Goal: Transaction & Acquisition: Purchase product/service

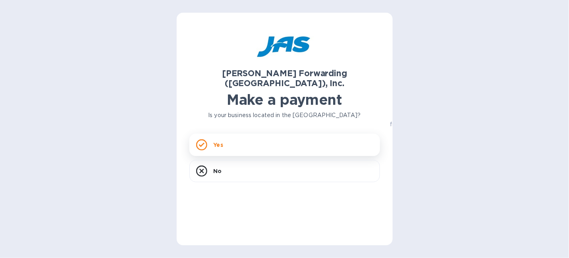
click at [253, 137] on div "Yes" at bounding box center [284, 145] width 190 height 22
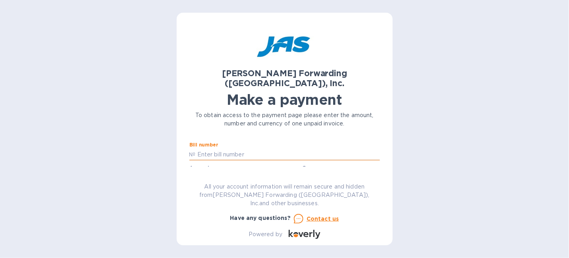
click at [225, 148] on input "text" at bounding box center [288, 154] width 184 height 12
type input "DEN503358778"
click at [212, 171] on input "text" at bounding box center [246, 177] width 106 height 12
type input "290.40"
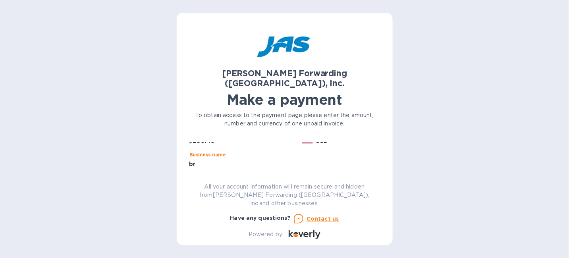
type input "Brunton International LLC"
click at [294, 175] on div "Customer reference number" at bounding box center [284, 184] width 190 height 18
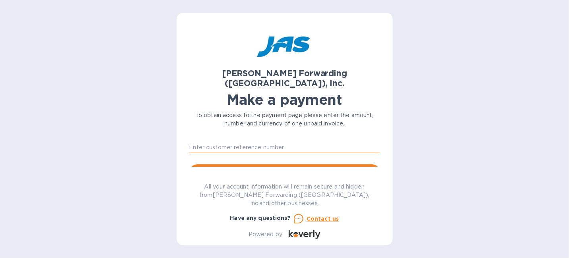
click at [253, 141] on input "text" at bounding box center [284, 147] width 190 height 12
click at [289, 141] on input "BRUINTRIW" at bounding box center [284, 147] width 190 height 12
type input "BRUINTRIW"
click at [319, 167] on span "Go to payment page" at bounding box center [285, 172] width 178 height 10
